Goal: Task Accomplishment & Management: Use online tool/utility

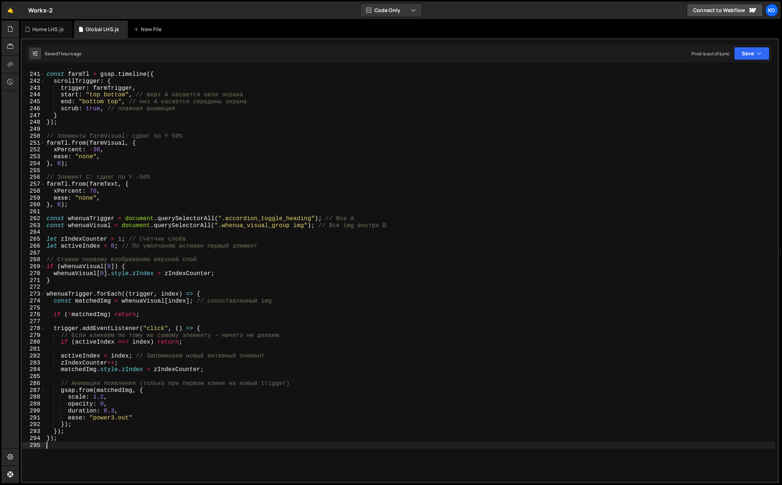
scroll to position [1646, 0]
click at [297, 186] on div "// Создаём таймлайн const farmTl = gsap . timeline ({ scrollTrigger : { trigger…" at bounding box center [410, 277] width 730 height 427
type textarea "});"
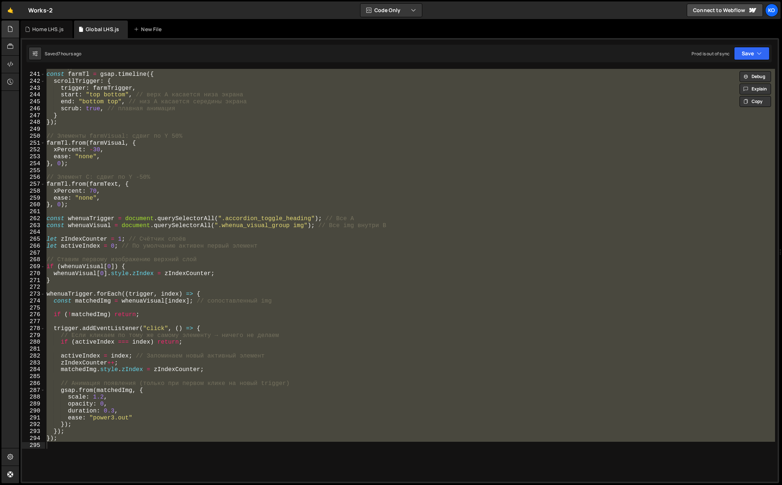
click at [36, 28] on div "Home LHS.js" at bounding box center [47, 29] width 31 height 7
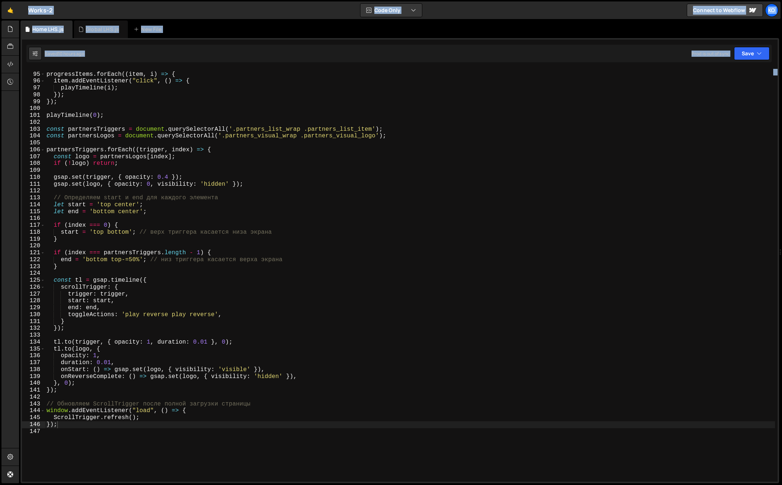
copy body "Lo Ipsumdol Sita Conse Adipisc Elitsed Doeius Temp in u lab... Etd mag aliquae …"
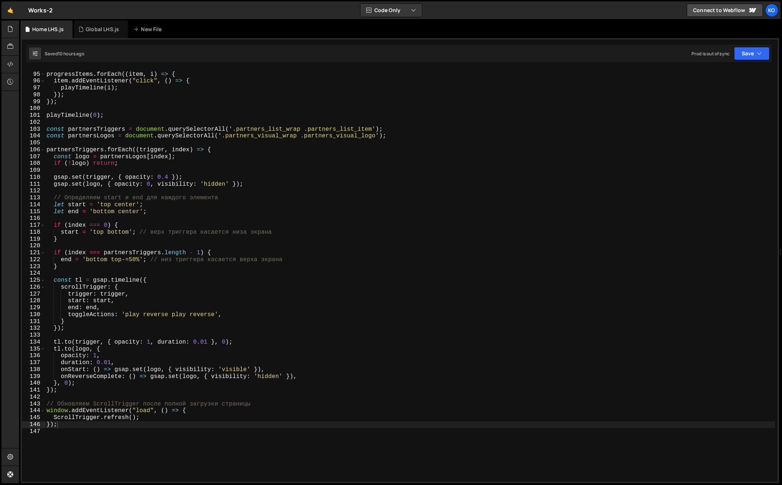
click at [213, 209] on div "progressItems . forEach (( item , i ) => { item . addEventListener ( "click" , …" at bounding box center [410, 277] width 730 height 427
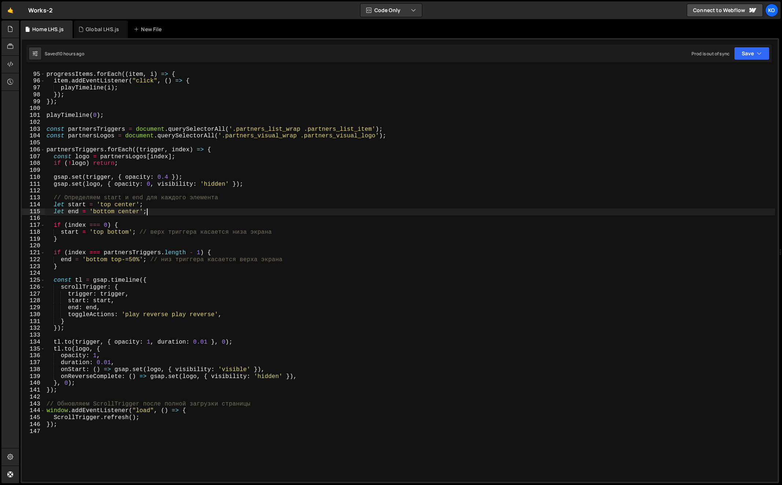
type textarea "});"
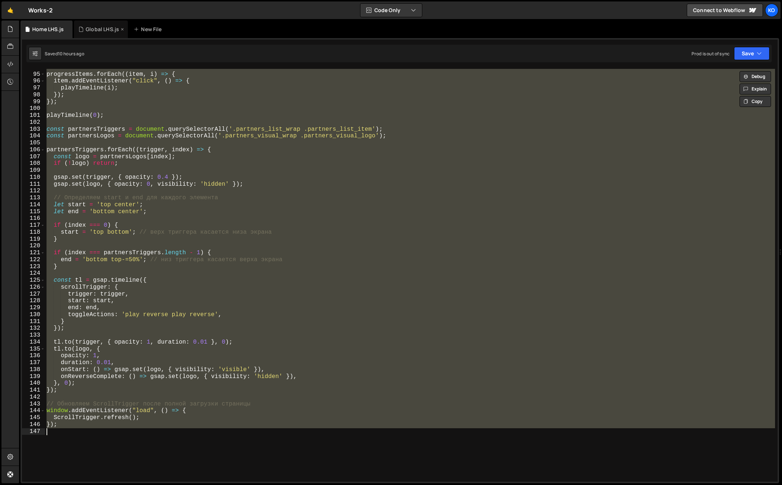
click at [88, 26] on div "Global LHS.js" at bounding box center [102, 29] width 33 height 7
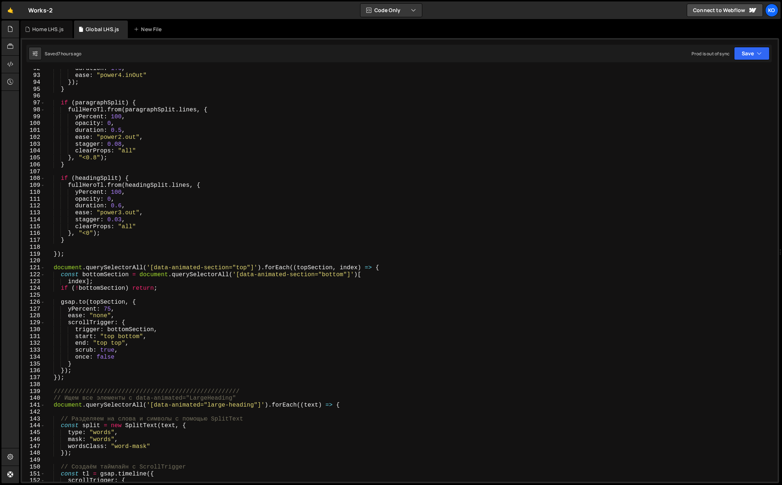
scroll to position [627, 0]
click at [107, 312] on div "duration : 1.6 , ease : "power4.inOut" }) ; } if ( paragraphSplit ) { fullHeroT…" at bounding box center [410, 280] width 730 height 427
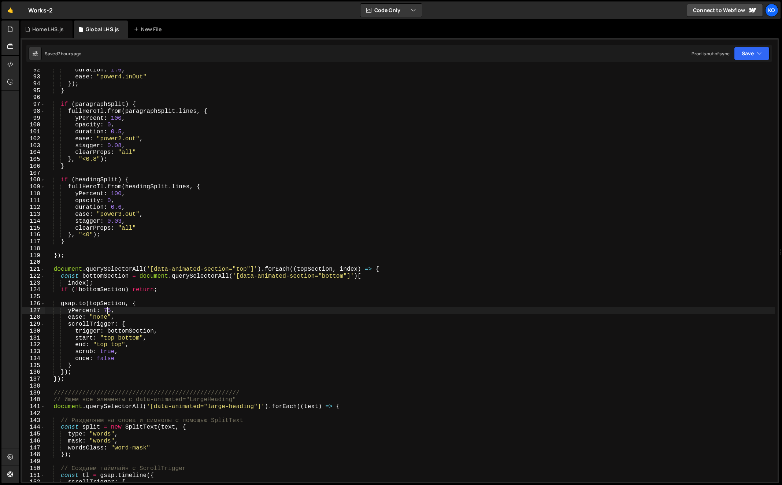
type textarea "yPercent: 15,"
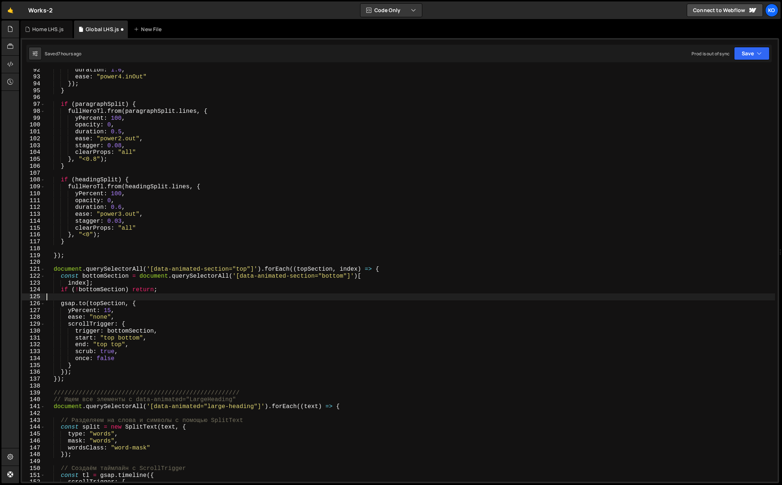
click at [245, 300] on div "duration : 1.6 , ease : "power4.inOut" }) ; } if ( paragraphSplit ) { fullHeroT…" at bounding box center [410, 280] width 730 height 427
click at [54, 270] on div "duration : 1.6 , ease : "power4.inOut" }) ; } if ( paragraphSplit ) { fullHeroT…" at bounding box center [410, 280] width 730 height 427
click at [83, 379] on div "duration : 1.6 , ease : "power4.inOut" }) ; } if ( paragraphSplit ) { fullHeroT…" at bounding box center [410, 280] width 730 height 427
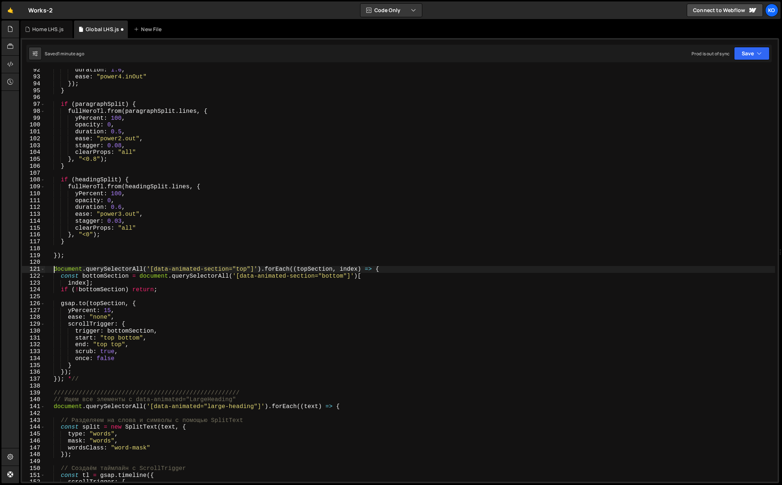
click at [53, 270] on div "duration : 1.6 , ease : "power4.inOut" }) ; } if ( paragraphSplit ) { fullHeroT…" at bounding box center [410, 280] width 730 height 427
click at [88, 376] on div "duration : 1.6 , ease : "power4.inOut" }) ; } if ( paragraphSplit ) { fullHeroT…" at bounding box center [410, 280] width 730 height 427
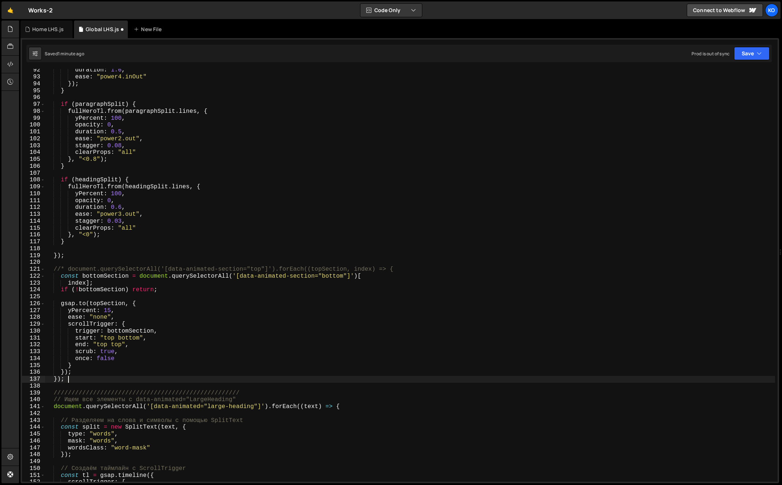
scroll to position [0, 0]
click at [60, 272] on div "duration : 1.6 , ease : "power4.inOut" }) ; } if ( paragraphSplit ) { fullHeroT…" at bounding box center [410, 280] width 730 height 427
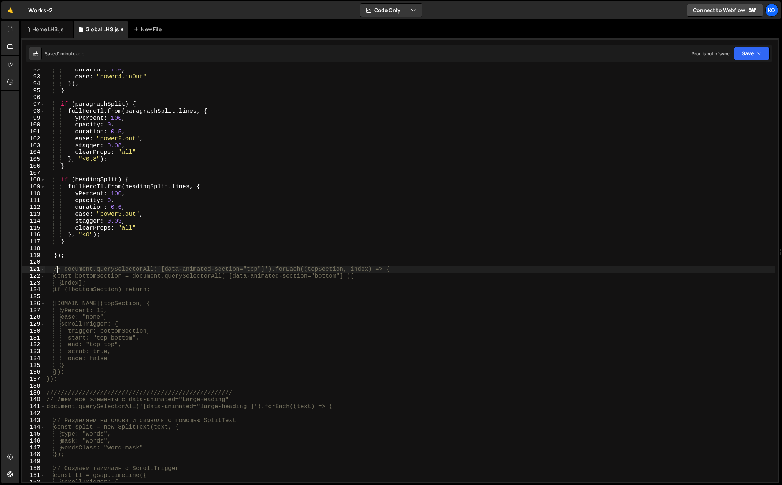
click at [86, 381] on div "duration : 1.6 , ease : "power4.inOut" }) ; } if ( paragraphSplit ) { fullHeroT…" at bounding box center [410, 280] width 730 height 427
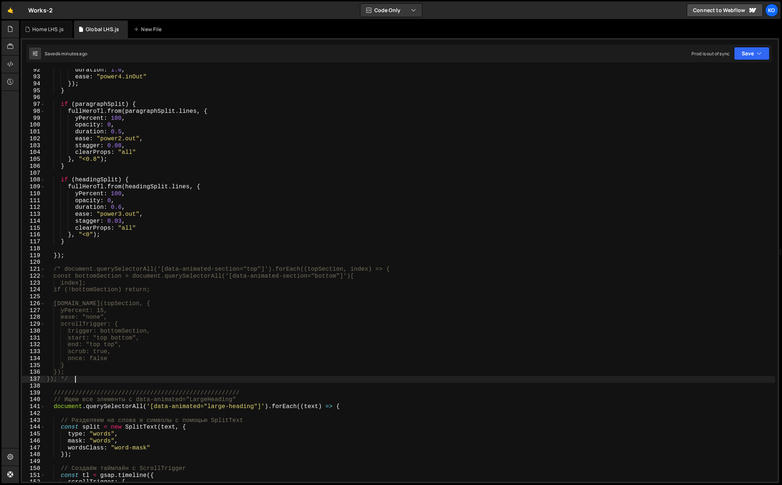
type textarea "}); */"
